Goal: Check status: Check status

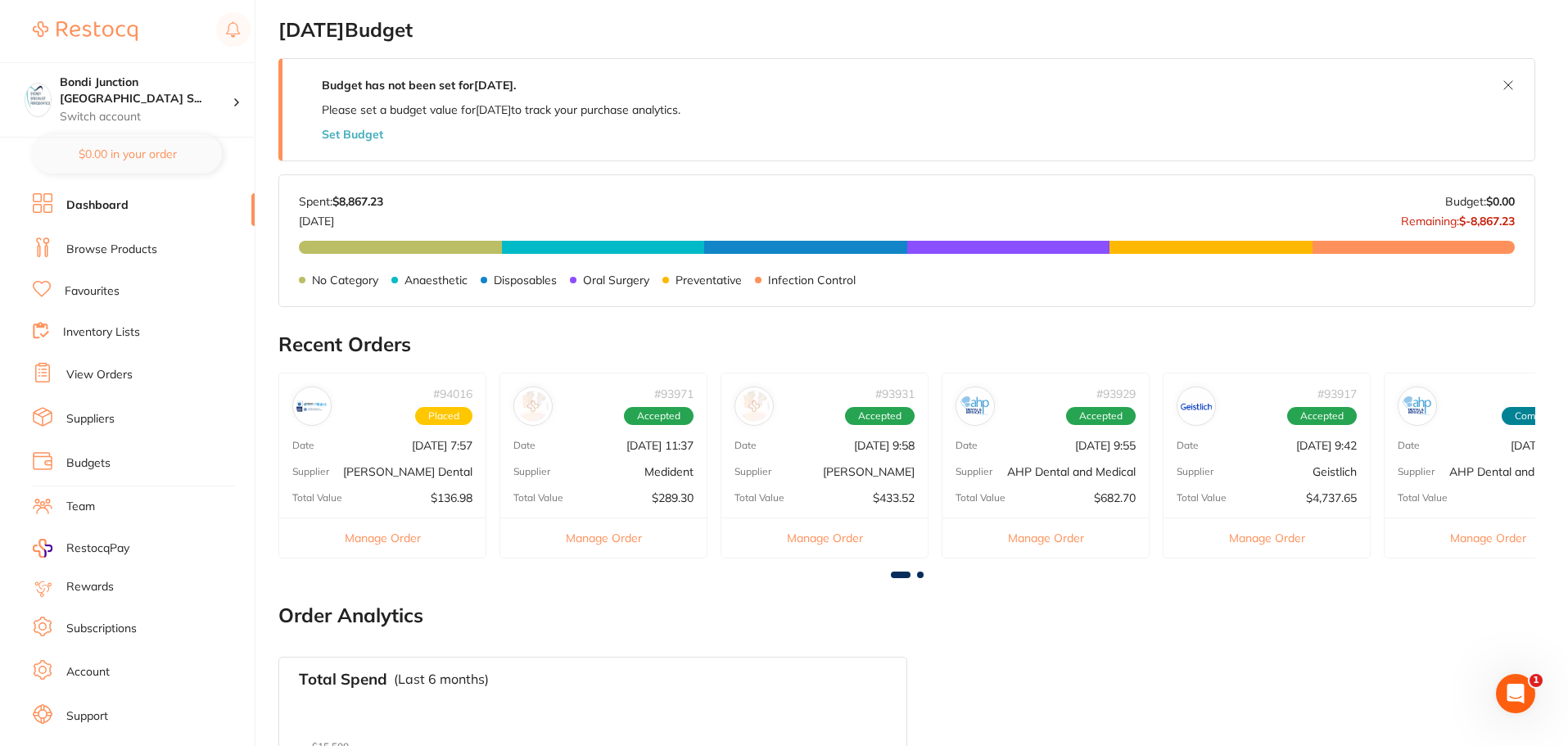
click at [136, 378] on li "View Orders" at bounding box center [144, 375] width 222 height 25
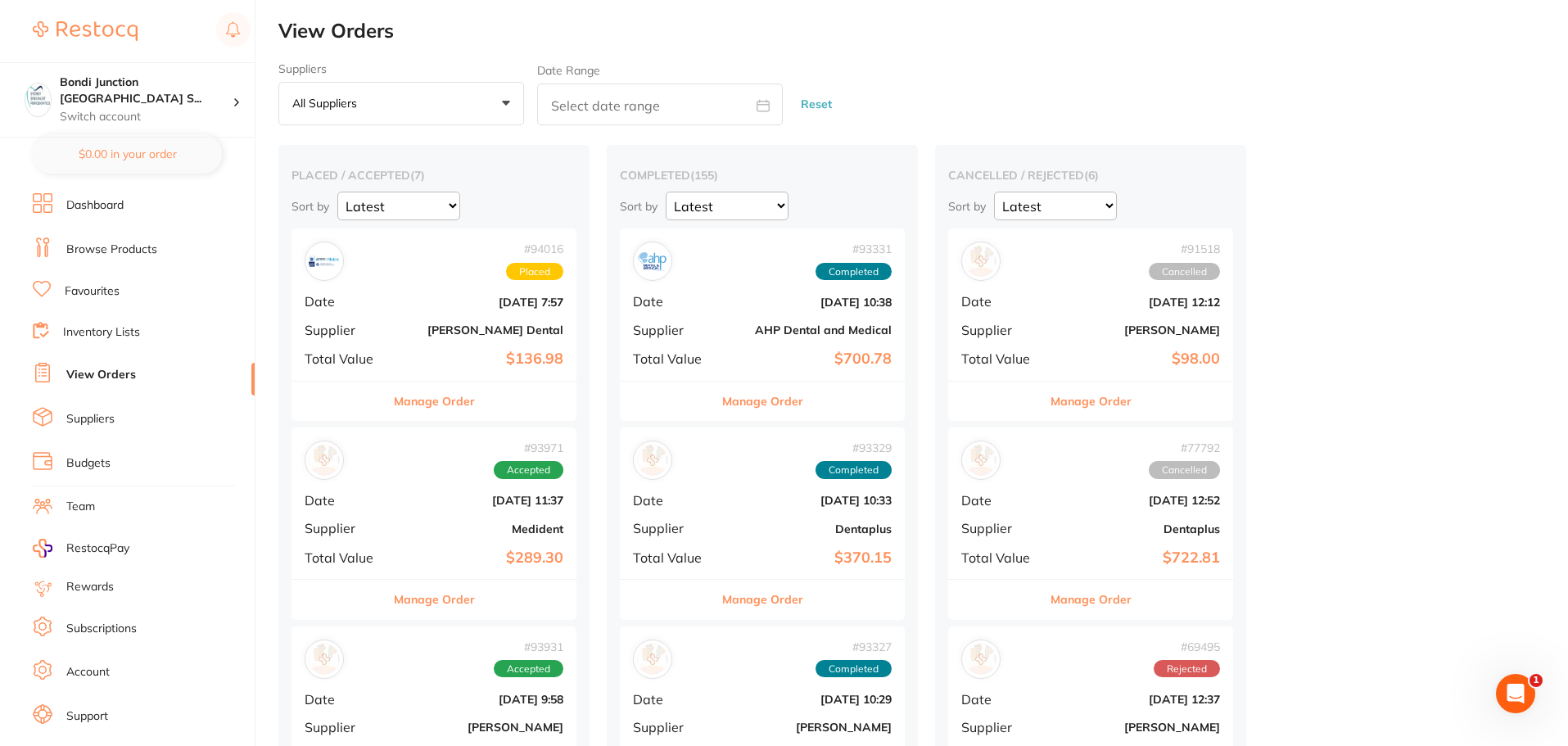
click at [124, 370] on link "View Orders" at bounding box center [101, 375] width 70 height 17
click at [124, 369] on link "View Orders" at bounding box center [101, 375] width 70 height 17
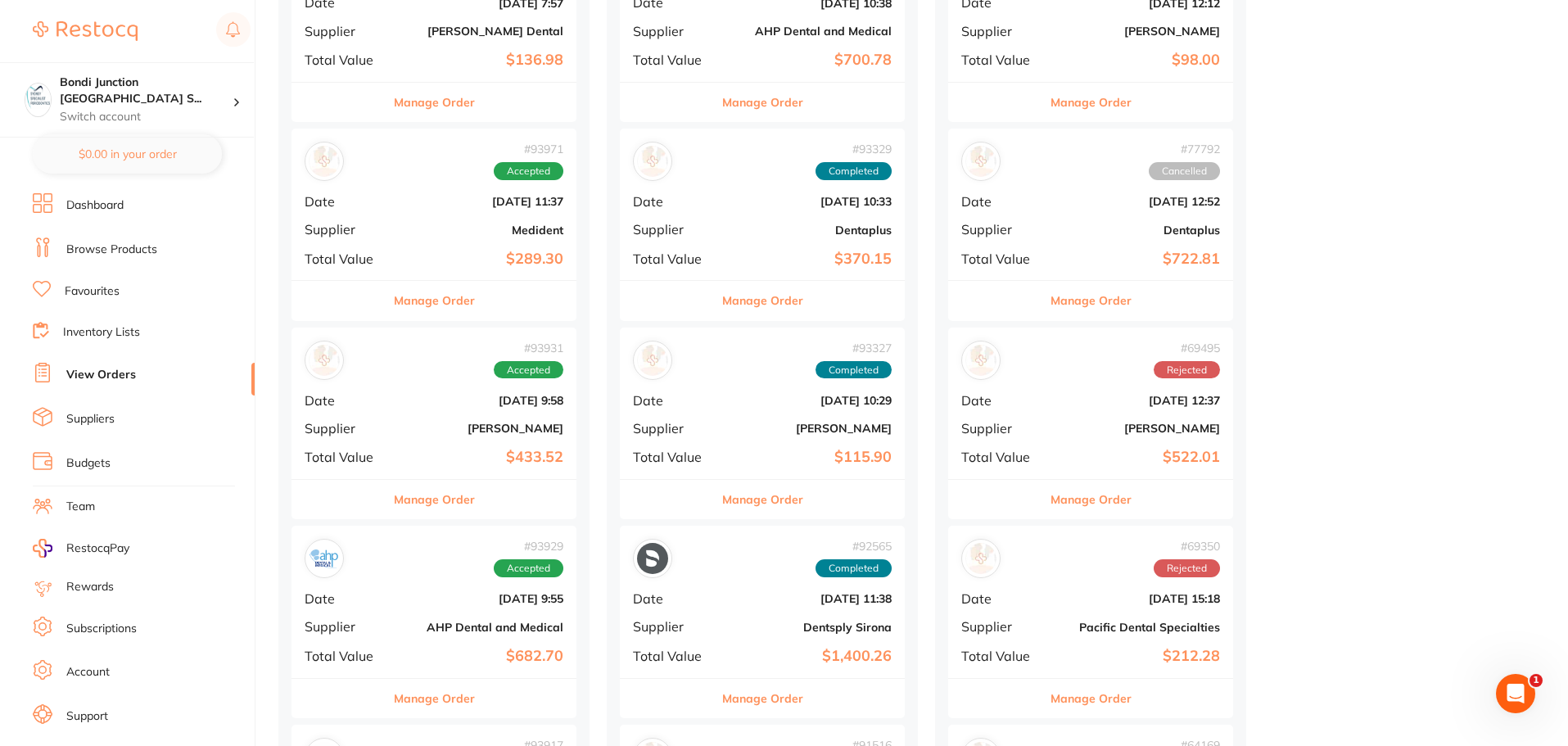
scroll to position [327, 0]
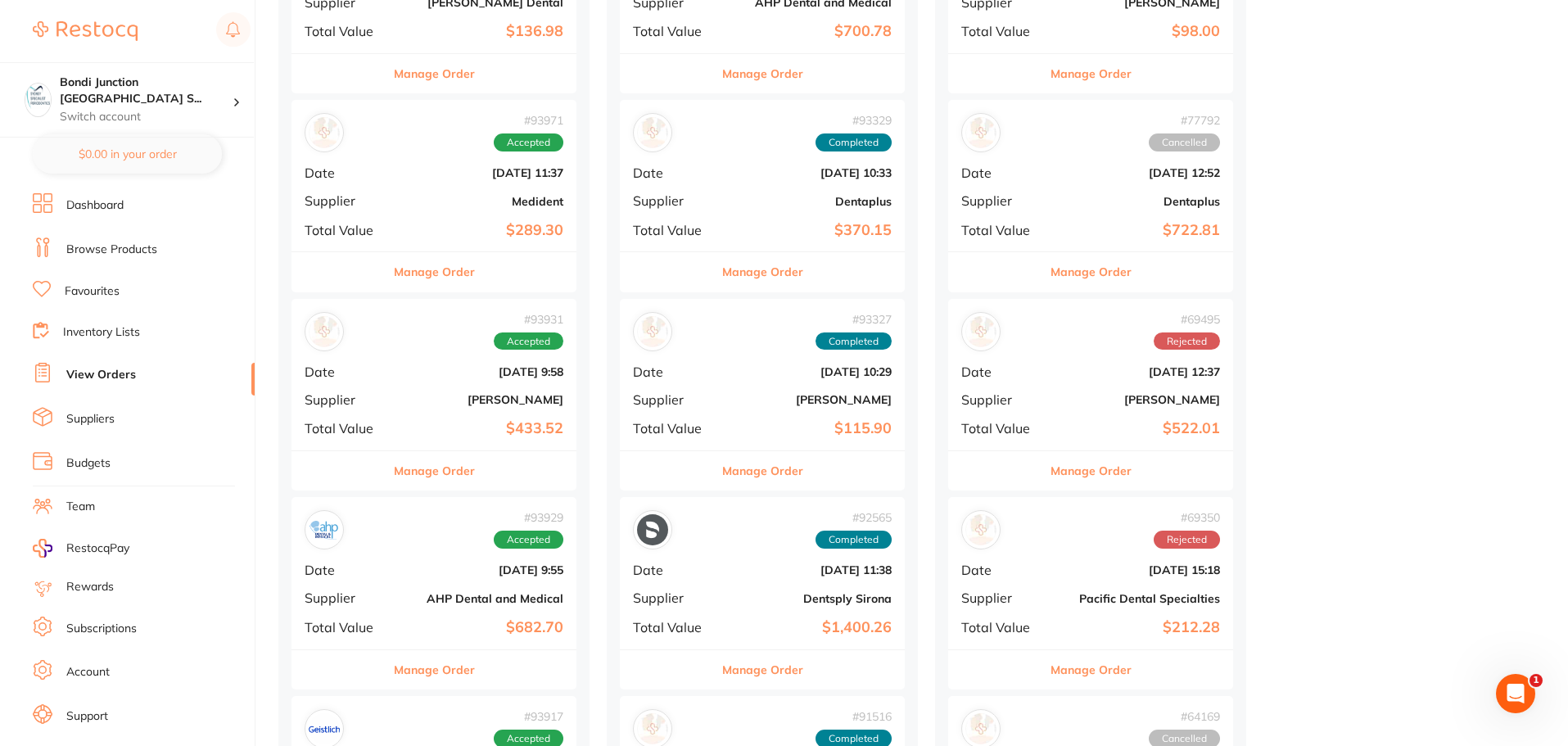
click at [436, 548] on div "# 93929 Accepted" at bounding box center [433, 529] width 259 height 40
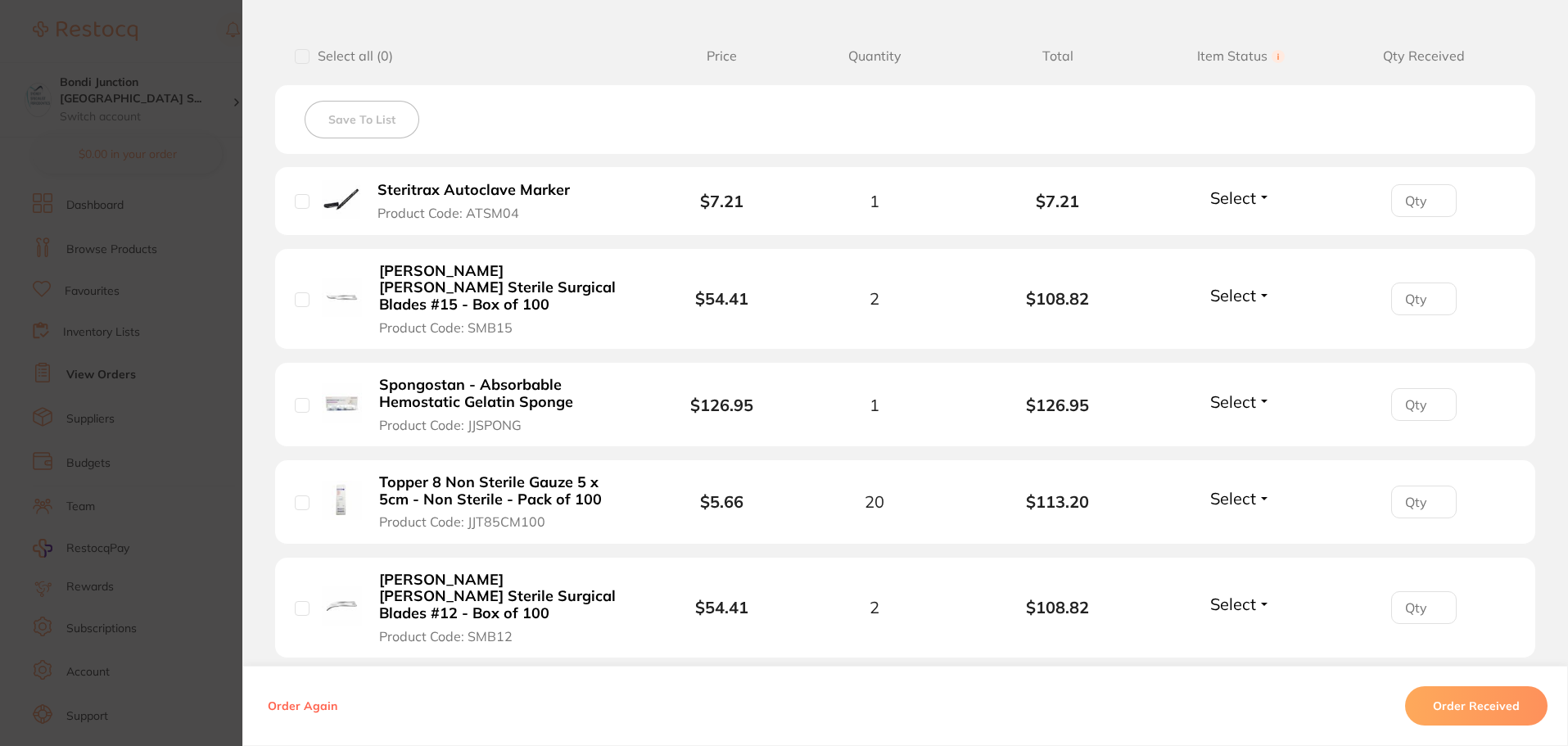
scroll to position [571, 0]
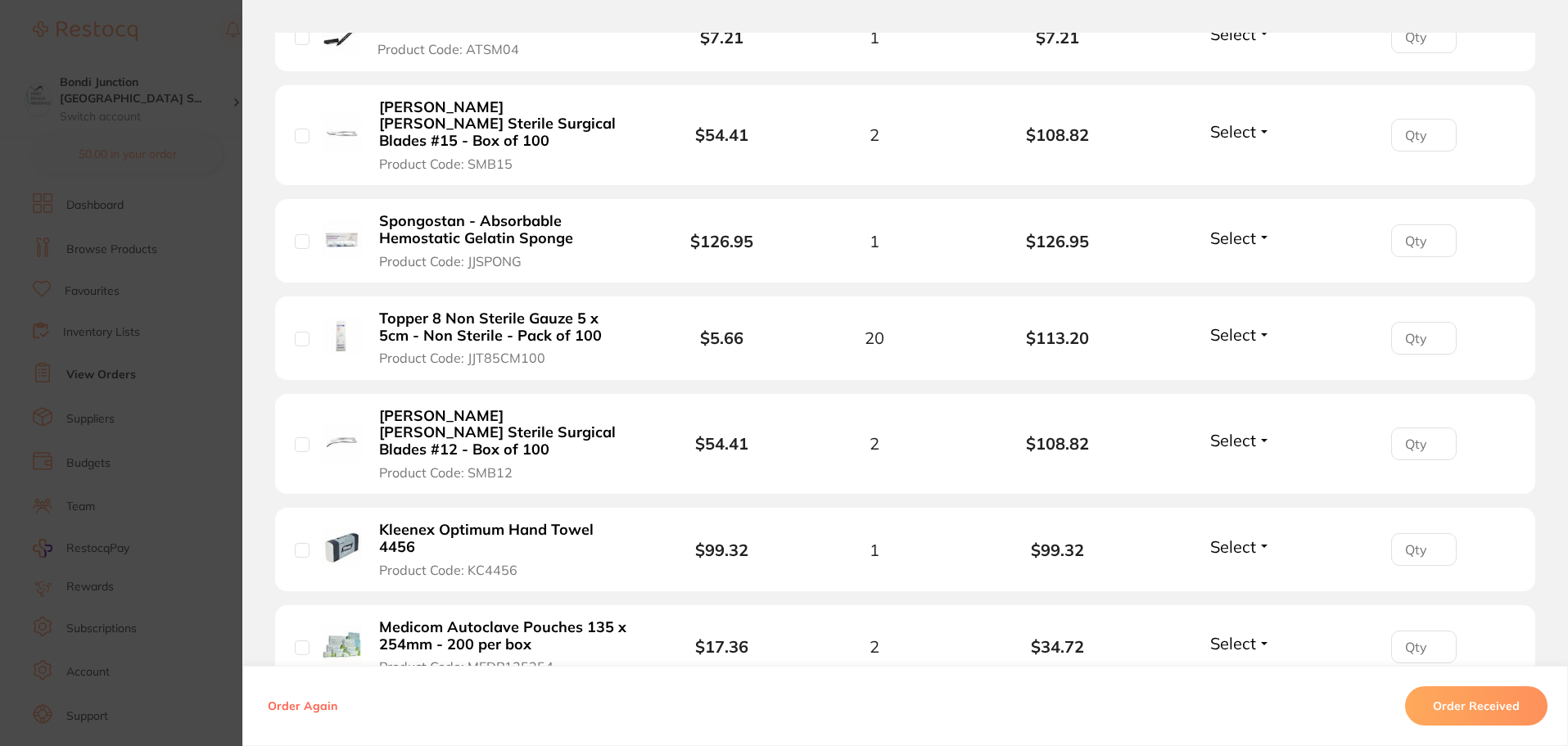
click at [1463, 717] on button "Order Received" at bounding box center [1477, 705] width 143 height 40
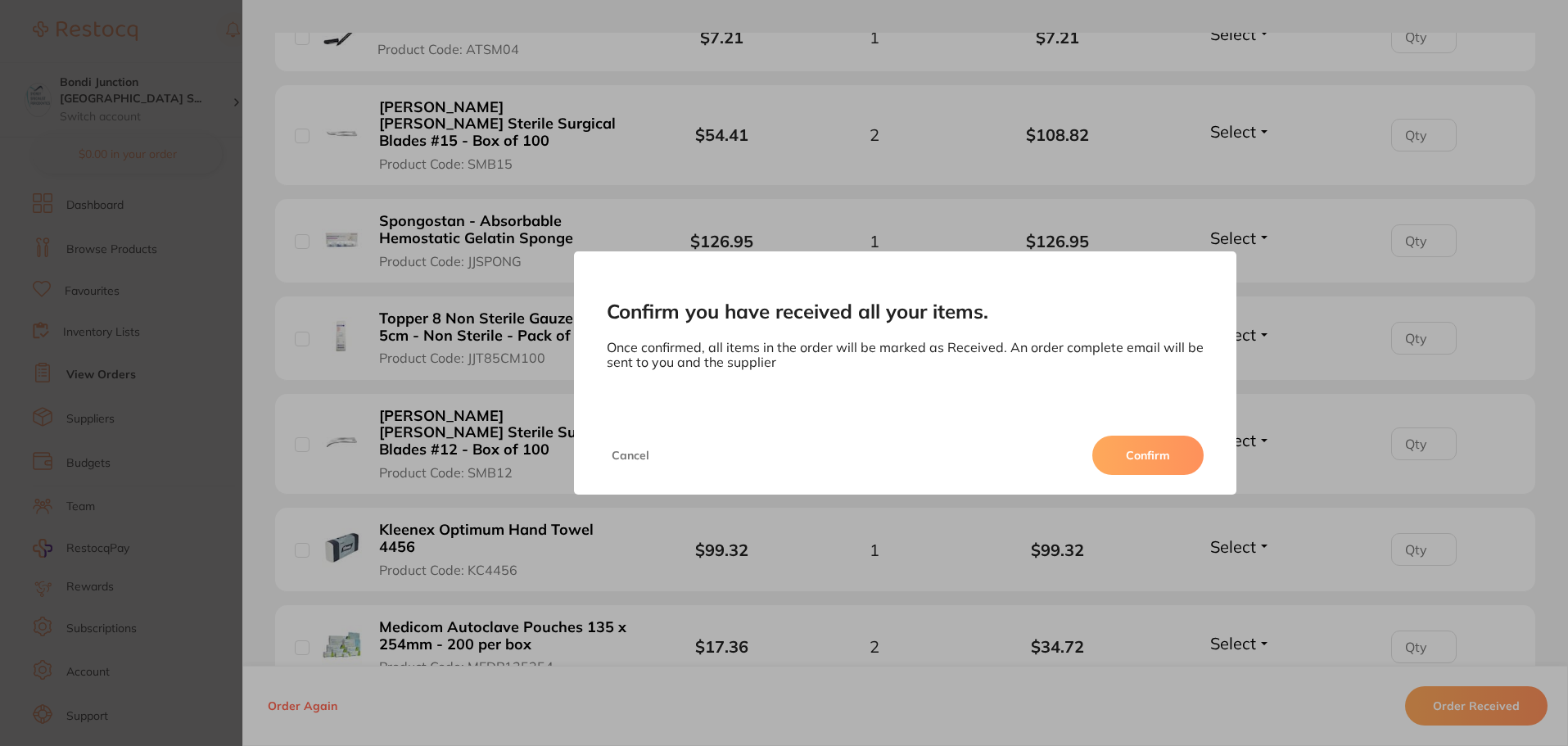
click at [1128, 447] on button "Confirm" at bounding box center [1148, 455] width 111 height 40
